Goal: Find specific page/section: Find specific page/section

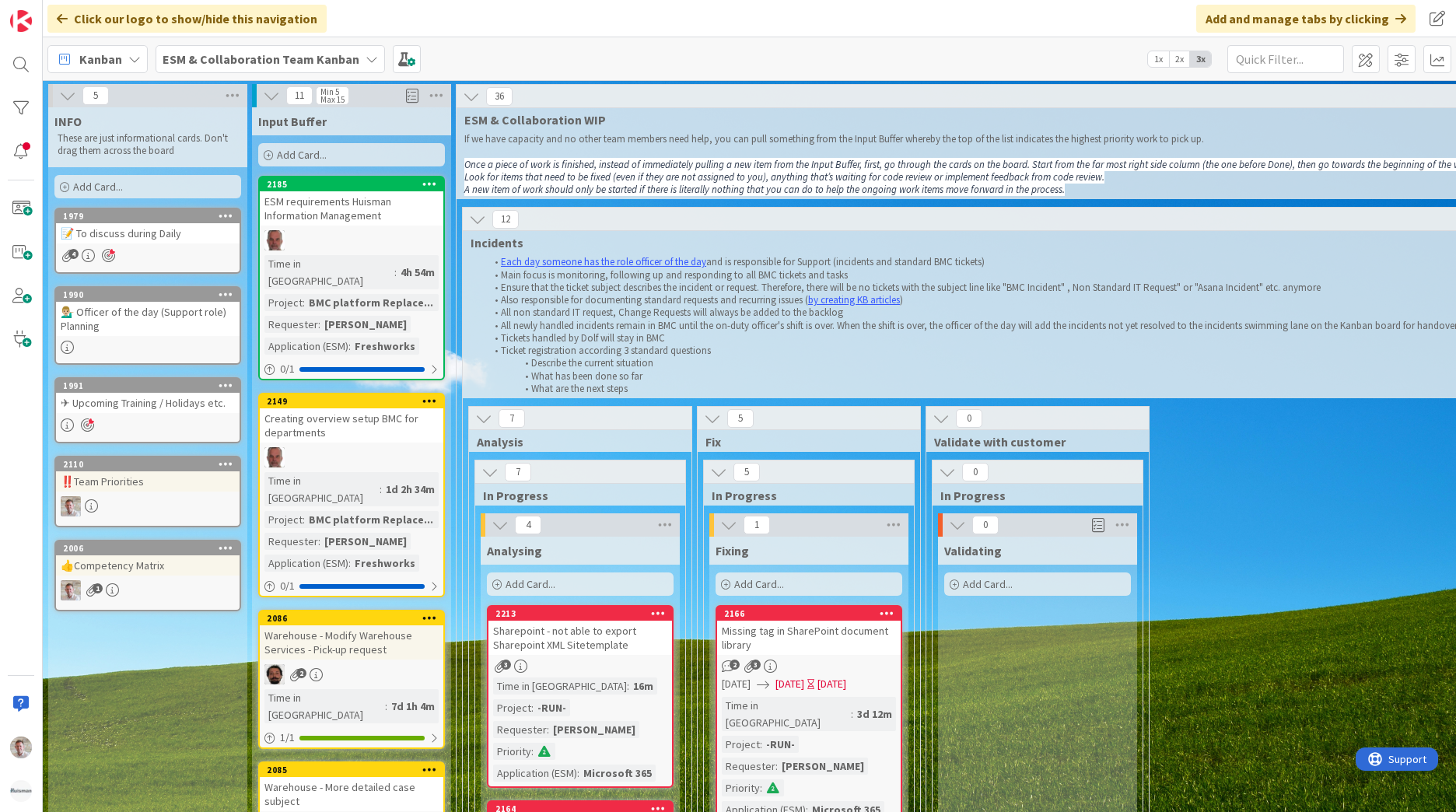
click at [276, 50] on span "ESM & Collaboration Team Kanban" at bounding box center [260, 59] width 197 height 19
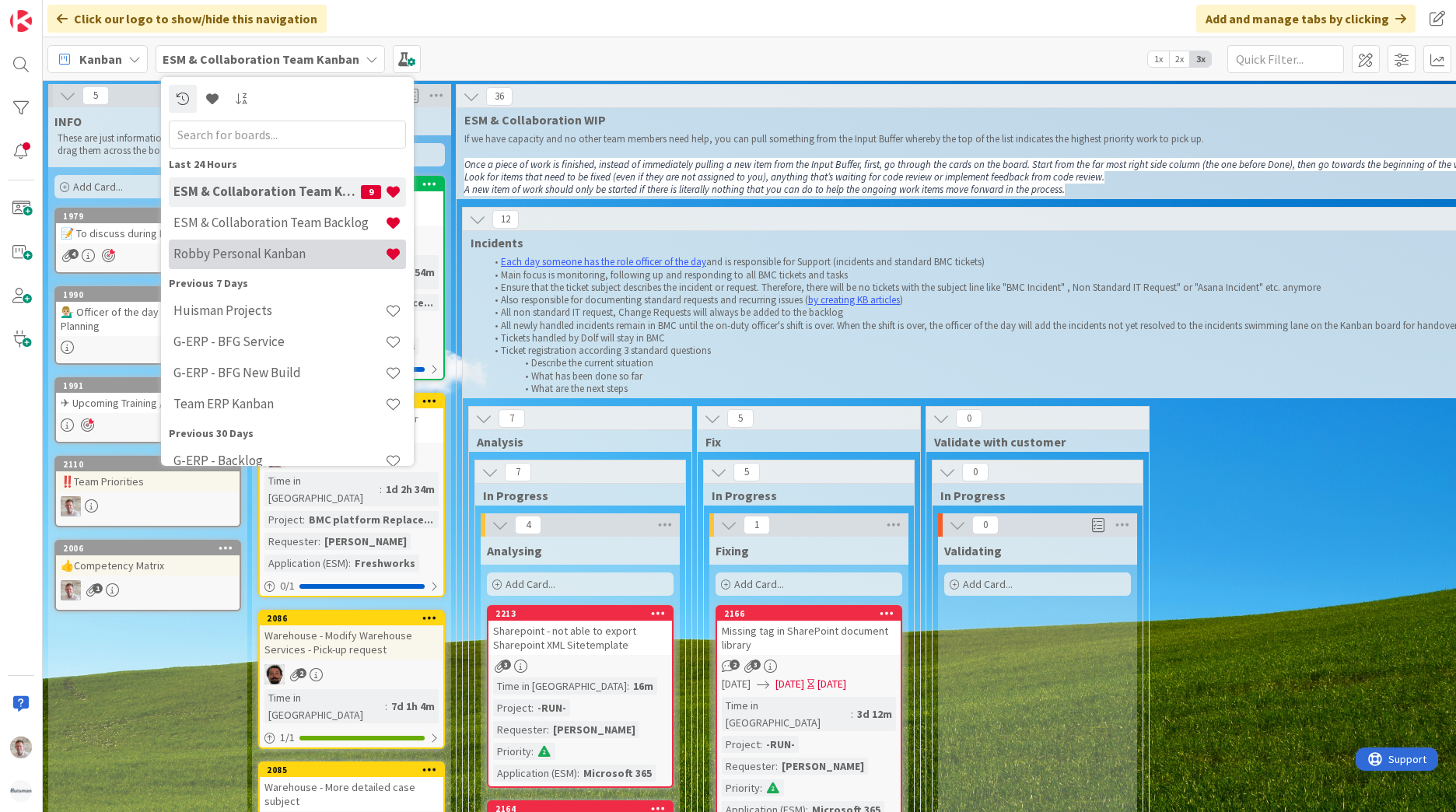
click at [241, 252] on h4 "Robby Personal Kanban" at bounding box center [279, 253] width 211 height 16
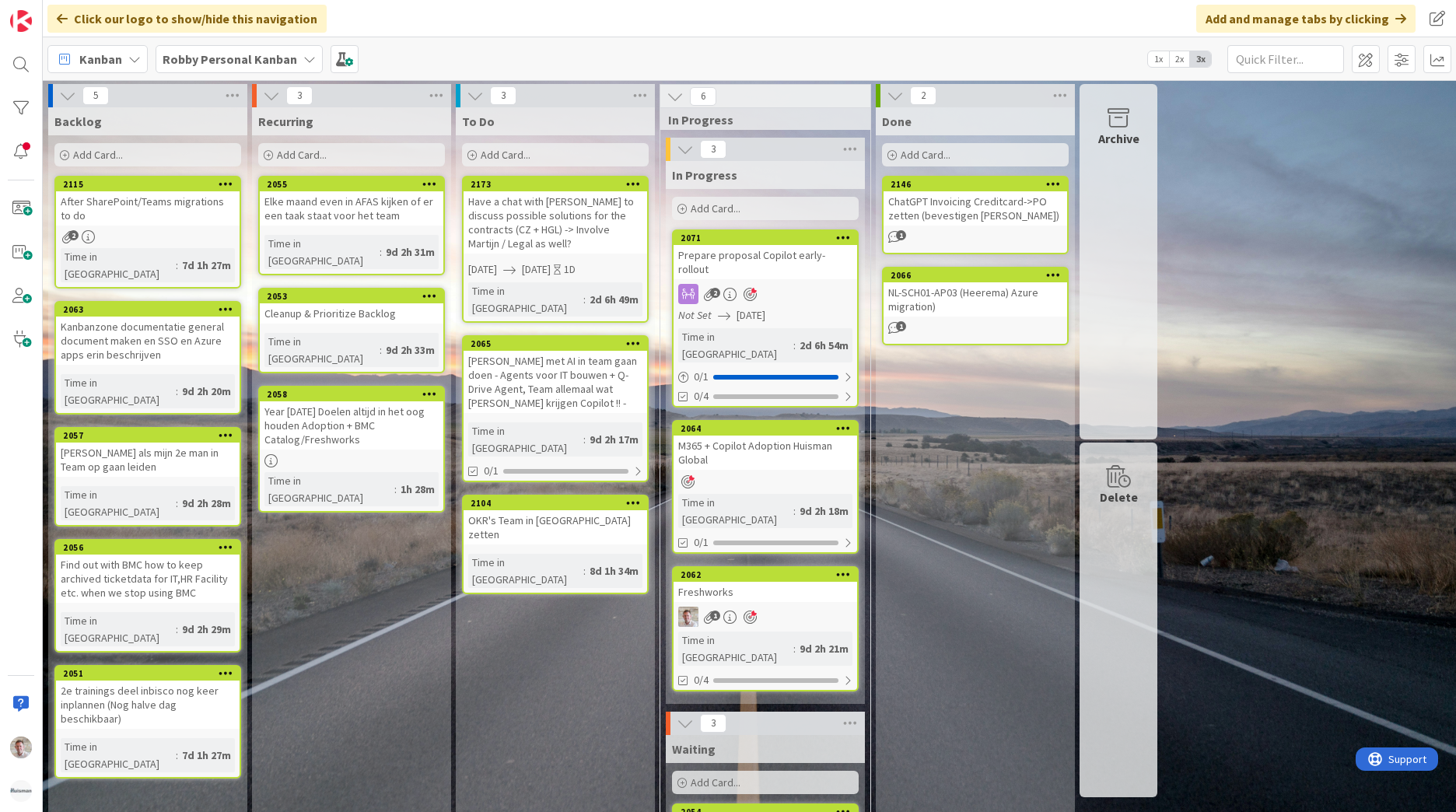
click at [822, 581] on div "Freshworks" at bounding box center [765, 591] width 184 height 21
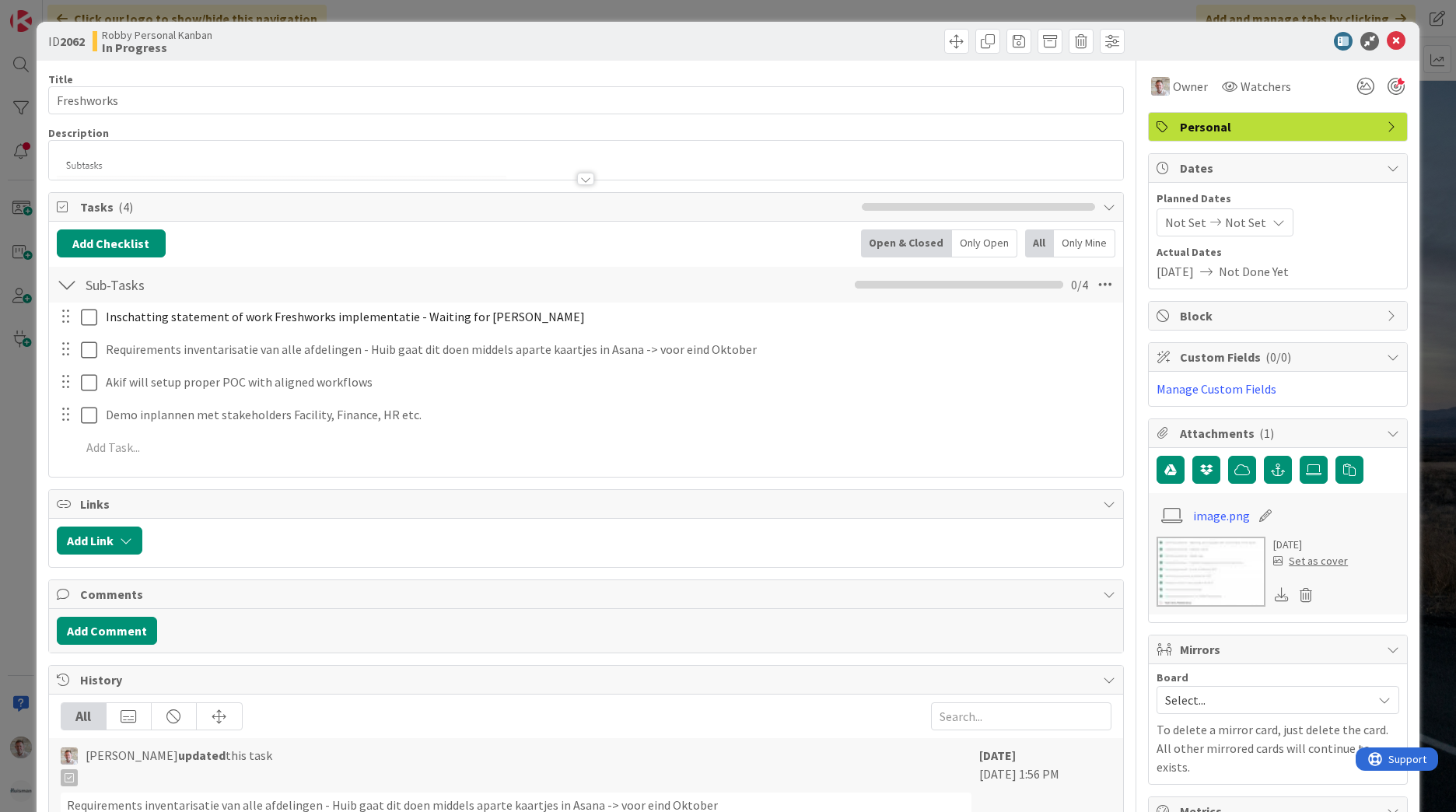
click at [192, 115] on div "Title 10 / 128 Freshworks Description Owner Watchers Personal Tasks ( 4 ) Add C…" at bounding box center [585, 623] width 1075 height 1126
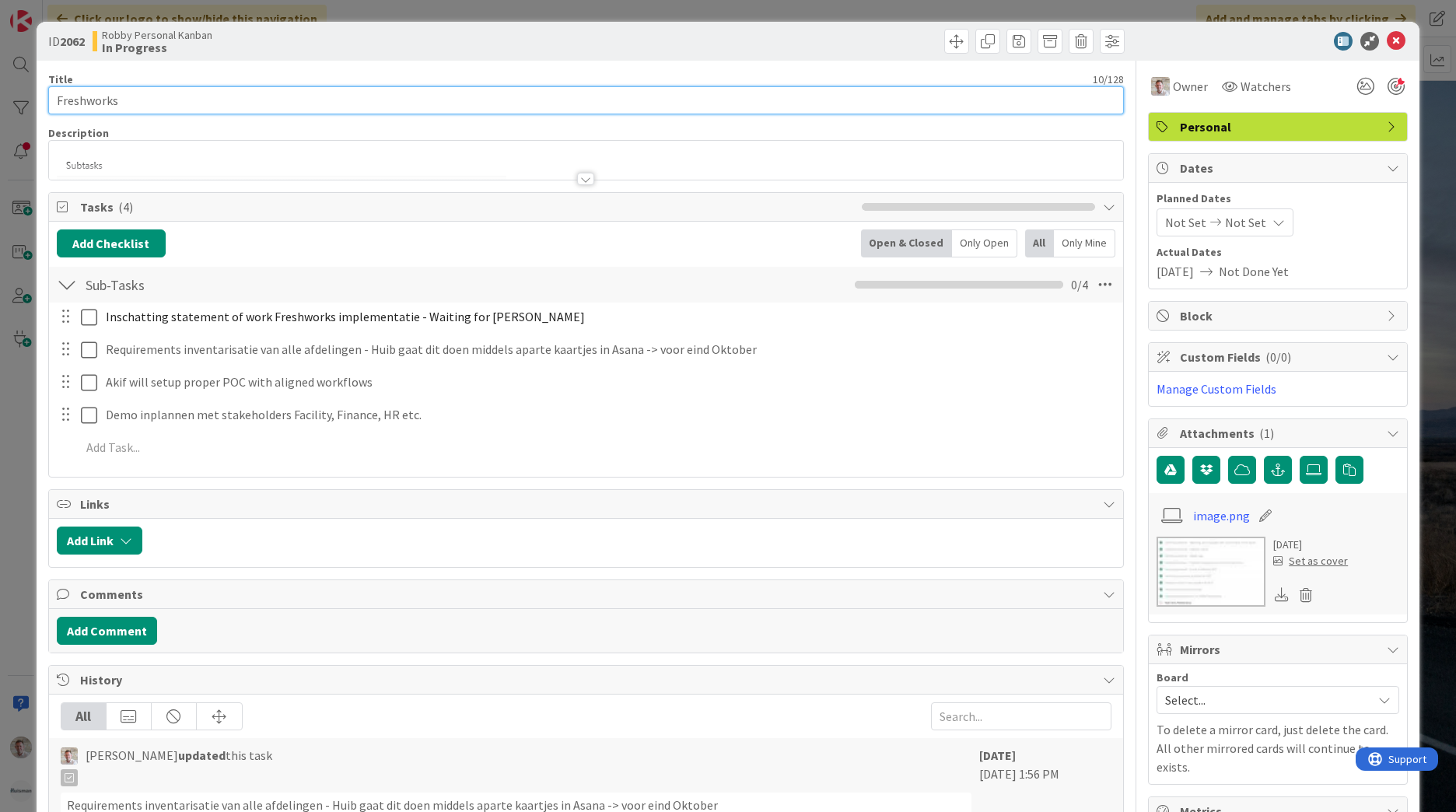
click at [195, 105] on input "Freshworks" at bounding box center [585, 100] width 1075 height 28
drag, startPoint x: 121, startPoint y: 101, endPoint x: 893, endPoint y: 111, distance: 772.1
click at [846, 109] on input "Freshworks vs BMC improvements ?" at bounding box center [585, 100] width 1075 height 28
type input "Freshworks"
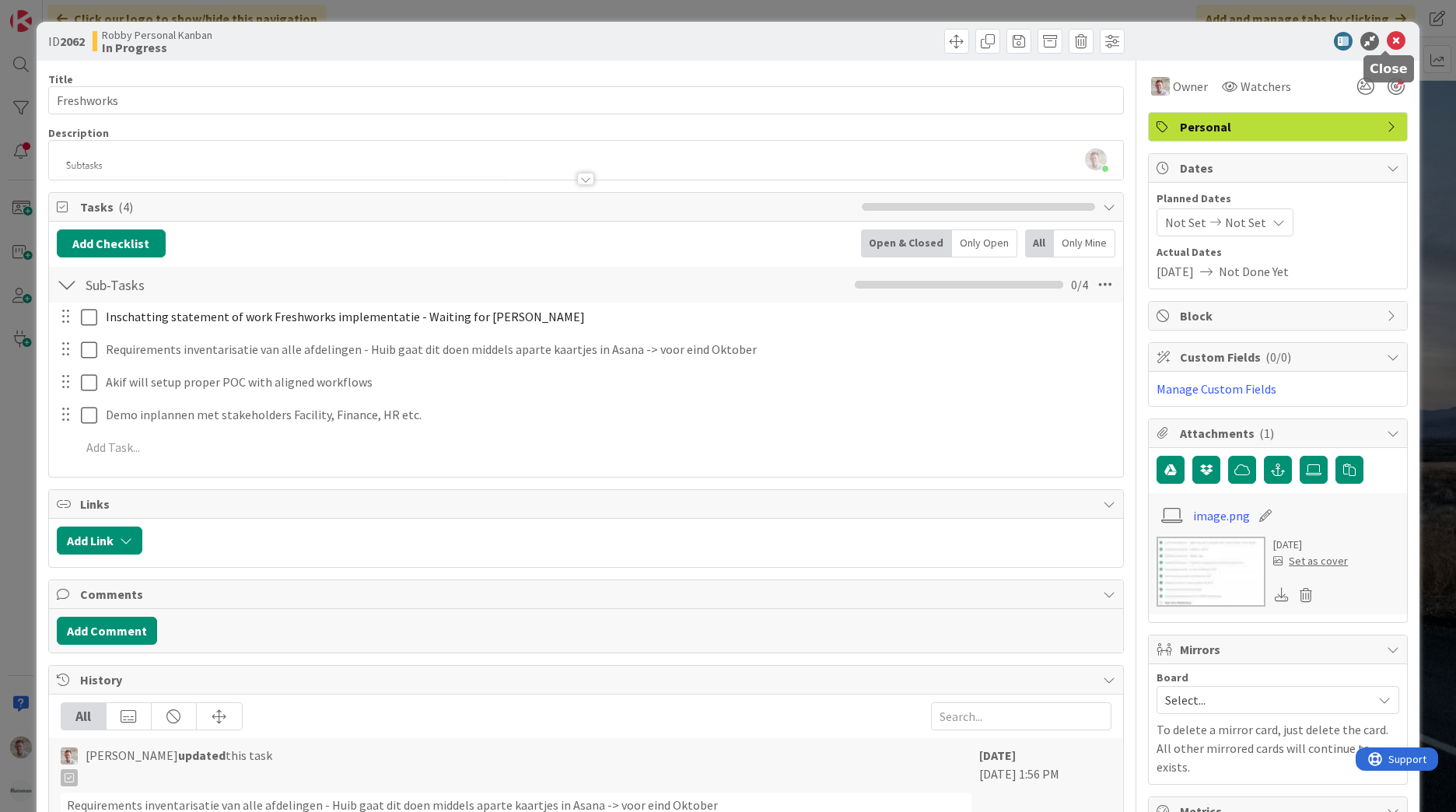
click at [1387, 37] on icon at bounding box center [1395, 41] width 19 height 19
